Goal: Task Accomplishment & Management: Use online tool/utility

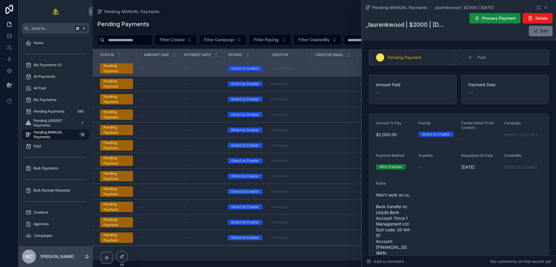
scroll to position [80, 0]
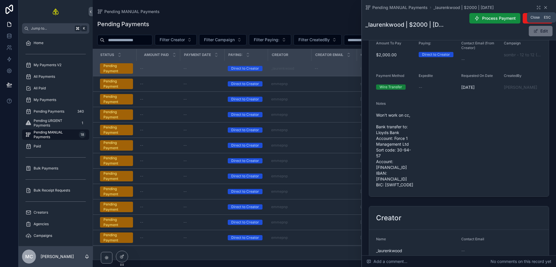
click at [543, 8] on icon "scrollable content" at bounding box center [545, 7] width 5 height 5
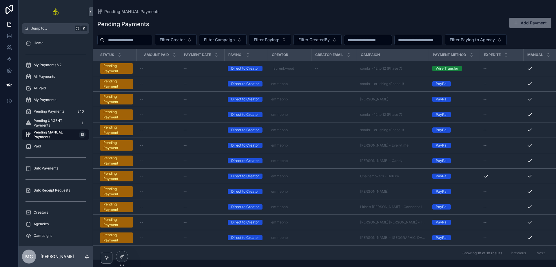
click at [206, 18] on div "Pending Payments Add Payment" at bounding box center [324, 23] width 454 height 13
click at [196, 39] on button "Filter Creator" at bounding box center [176, 39] width 42 height 11
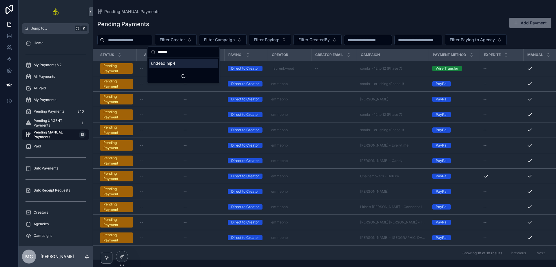
type input "******"
click at [185, 63] on div "undead.mp4" at bounding box center [184, 63] width 70 height 9
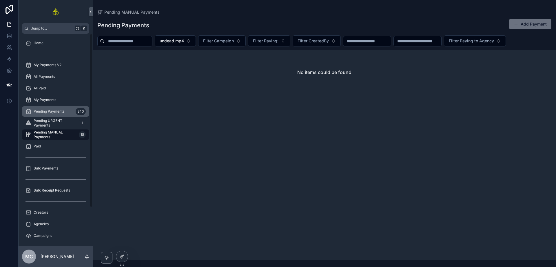
click at [54, 107] on div "Pending Payments 340" at bounding box center [56, 111] width 60 height 9
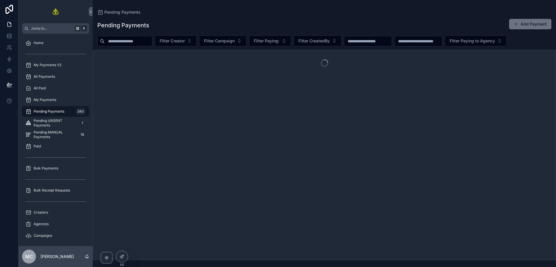
click at [192, 35] on div "Pending Payments Add Payment Filter Creator Filter Campaign Filter Paying: Filt…" at bounding box center [324, 137] width 463 height 245
click at [188, 37] on button "Filter Creator" at bounding box center [176, 40] width 42 height 11
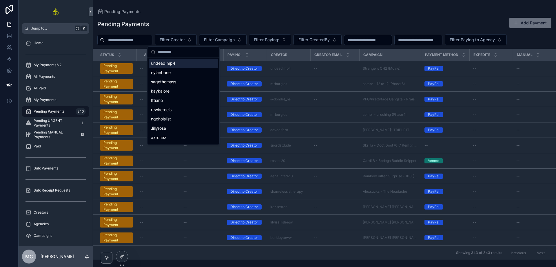
click at [185, 64] on div "undead.mp4" at bounding box center [184, 63] width 70 height 9
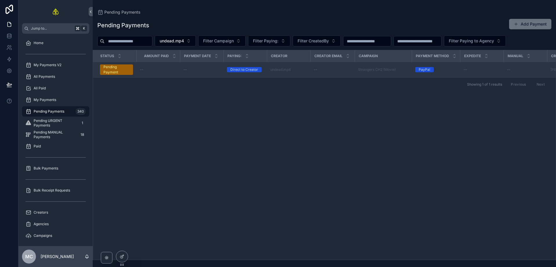
click at [336, 70] on div "--" at bounding box center [332, 69] width 37 height 5
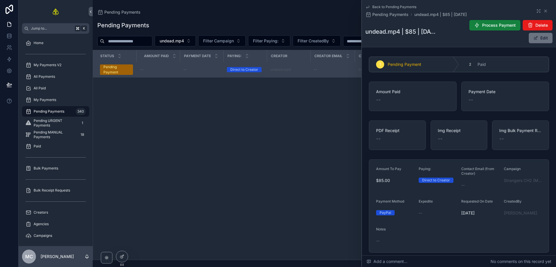
click at [478, 25] on button "Process Payment" at bounding box center [494, 25] width 51 height 10
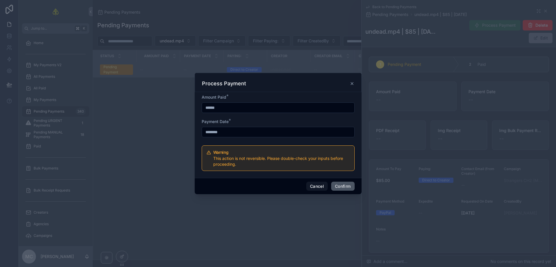
click at [345, 185] on button "Confirm" at bounding box center [342, 185] width 23 height 9
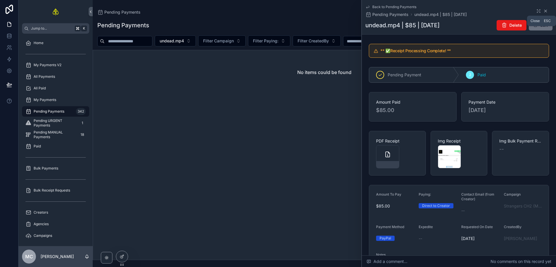
click at [543, 9] on icon "scrollable content" at bounding box center [545, 11] width 5 height 5
